Goal: Check status: Check status

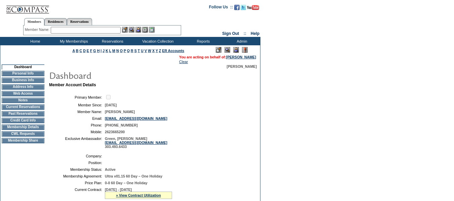
click at [39, 110] on td "Current Reservations" at bounding box center [23, 106] width 43 height 5
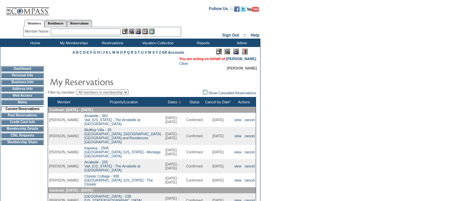
scroll to position [34, 0]
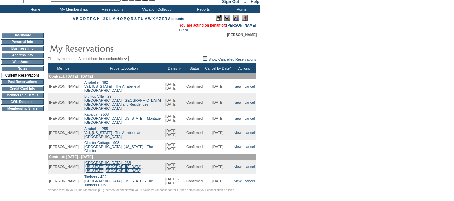
click at [104, 161] on link "[GEOGRAPHIC_DATA] - 23B [US_STATE][GEOGRAPHIC_DATA], [US_STATE][GEOGRAPHIC_DATA]" at bounding box center [113, 167] width 58 height 12
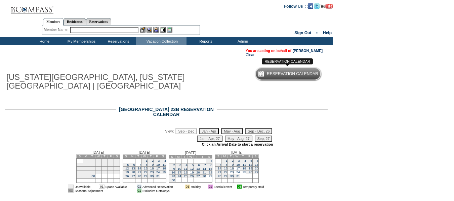
click at [297, 73] on h5 "Reservation Calendar" at bounding box center [292, 74] width 51 height 4
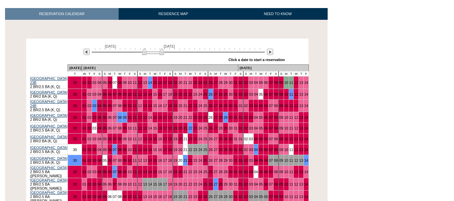
scroll to position [134, 0]
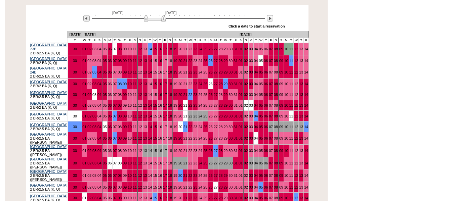
click at [164, 21] on img at bounding box center [155, 18] width 22 height 7
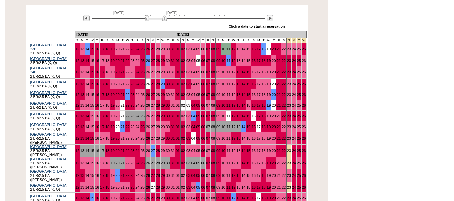
click at [165, 21] on img at bounding box center [156, 18] width 22 height 7
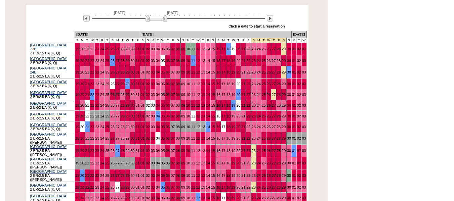
click at [167, 21] on img at bounding box center [156, 18] width 22 height 7
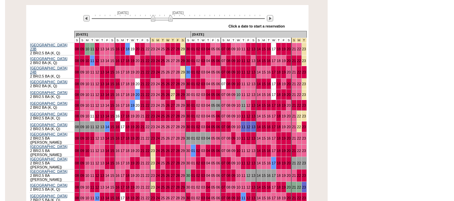
drag, startPoint x: 168, startPoint y: 21, endPoint x: 171, endPoint y: 21, distance: 3.7
click at [171, 21] on img at bounding box center [162, 18] width 22 height 7
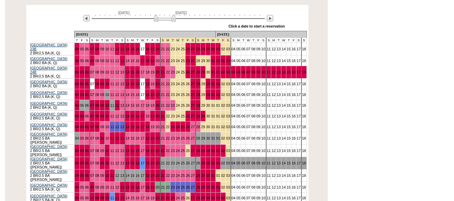
click at [174, 21] on img at bounding box center [165, 18] width 22 height 7
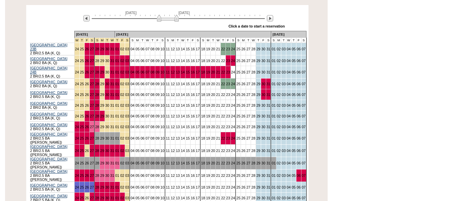
drag, startPoint x: 174, startPoint y: 21, endPoint x: 177, endPoint y: 22, distance: 3.4
click at [177, 22] on img at bounding box center [168, 18] width 22 height 7
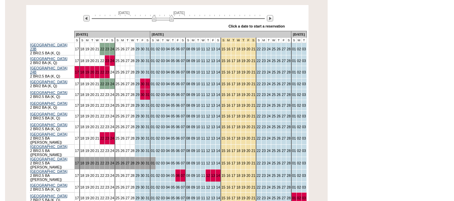
drag, startPoint x: 177, startPoint y: 22, endPoint x: 172, endPoint y: 22, distance: 5.4
click at [172, 22] on img at bounding box center [163, 18] width 22 height 7
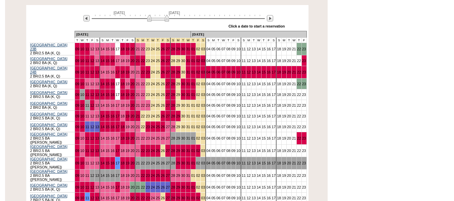
drag, startPoint x: 172, startPoint y: 22, endPoint x: 167, endPoint y: 22, distance: 5.1
click at [167, 22] on img at bounding box center [158, 18] width 22 height 7
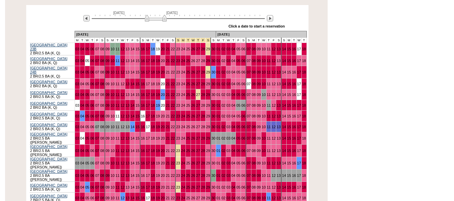
click at [164, 22] on img at bounding box center [156, 18] width 22 height 7
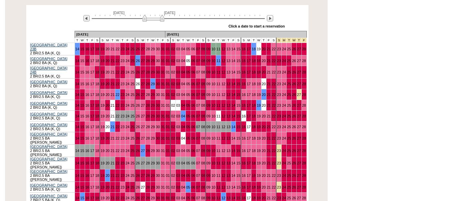
click at [163, 22] on img at bounding box center [153, 18] width 22 height 7
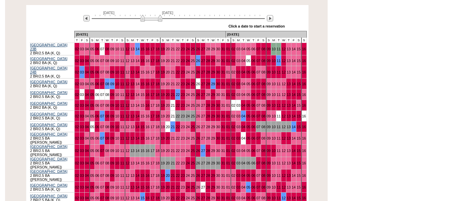
click at [159, 21] on img at bounding box center [151, 18] width 22 height 7
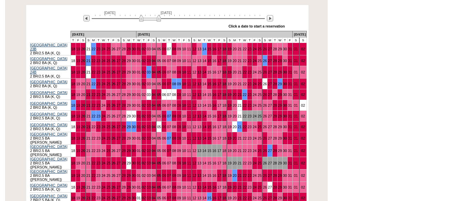
click at [140, 21] on img at bounding box center [150, 18] width 22 height 7
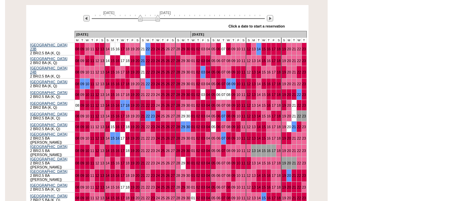
click at [140, 20] on img at bounding box center [149, 18] width 22 height 7
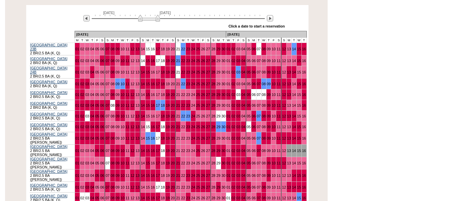
click at [157, 19] on img at bounding box center [149, 18] width 22 height 7
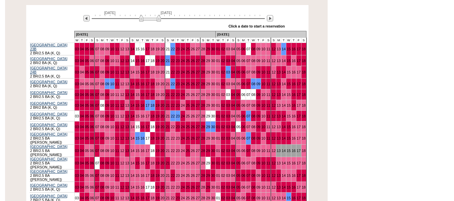
click at [158, 19] on img at bounding box center [150, 18] width 22 height 7
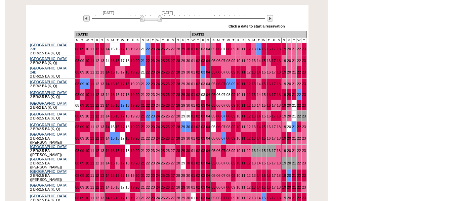
click at [159, 19] on img at bounding box center [151, 18] width 22 height 7
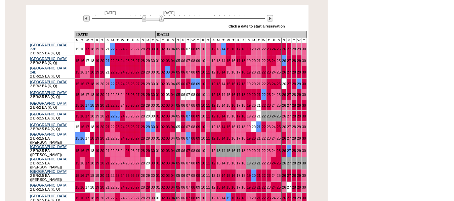
click at [161, 19] on img at bounding box center [153, 18] width 22 height 7
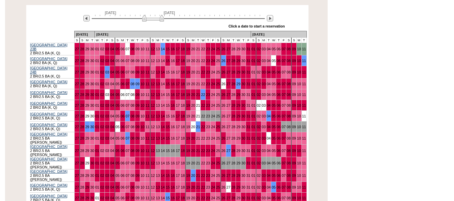
click at [161, 19] on img at bounding box center [153, 18] width 22 height 7
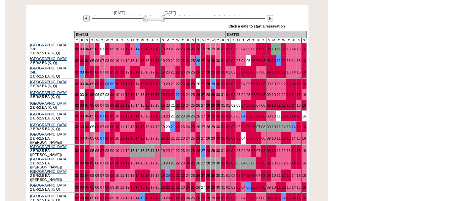
click at [163, 20] on img at bounding box center [154, 18] width 22 height 7
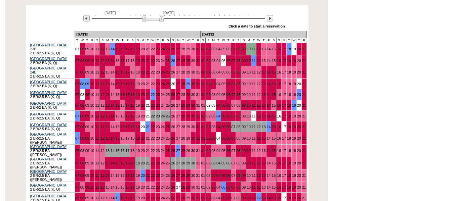
click at [162, 20] on img at bounding box center [153, 18] width 22 height 7
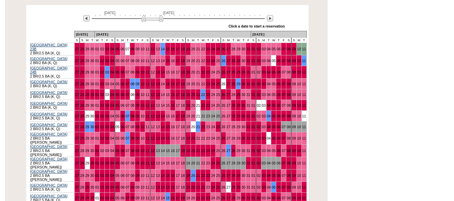
click at [161, 20] on img at bounding box center [152, 18] width 22 height 7
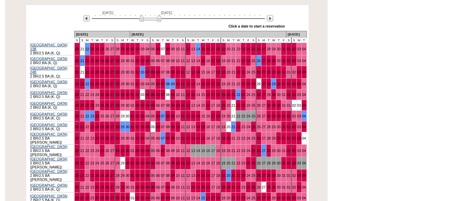
click at [142, 19] on img at bounding box center [150, 18] width 22 height 7
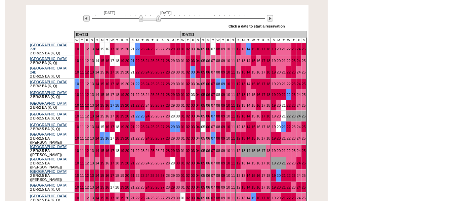
click at [141, 19] on img at bounding box center [150, 18] width 22 height 7
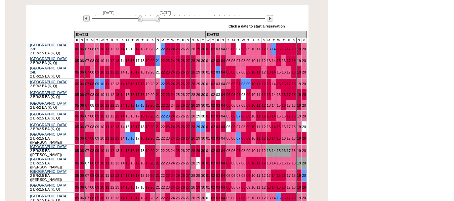
click at [140, 19] on img at bounding box center [149, 18] width 22 height 7
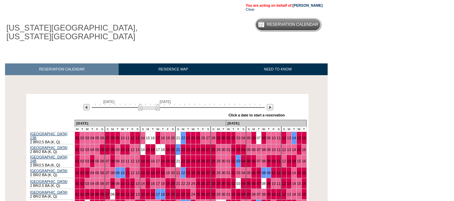
scroll to position [34, 0]
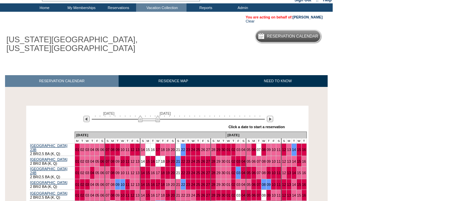
click at [311, 14] on div "You are acting on behalf of: Lori Bechthold Clear" at bounding box center [164, 19] width 328 height 15
click at [314, 16] on link "[PERSON_NAME]" at bounding box center [308, 17] width 30 height 4
